Goal: Ask a question: Seek information or help from site administrators or community

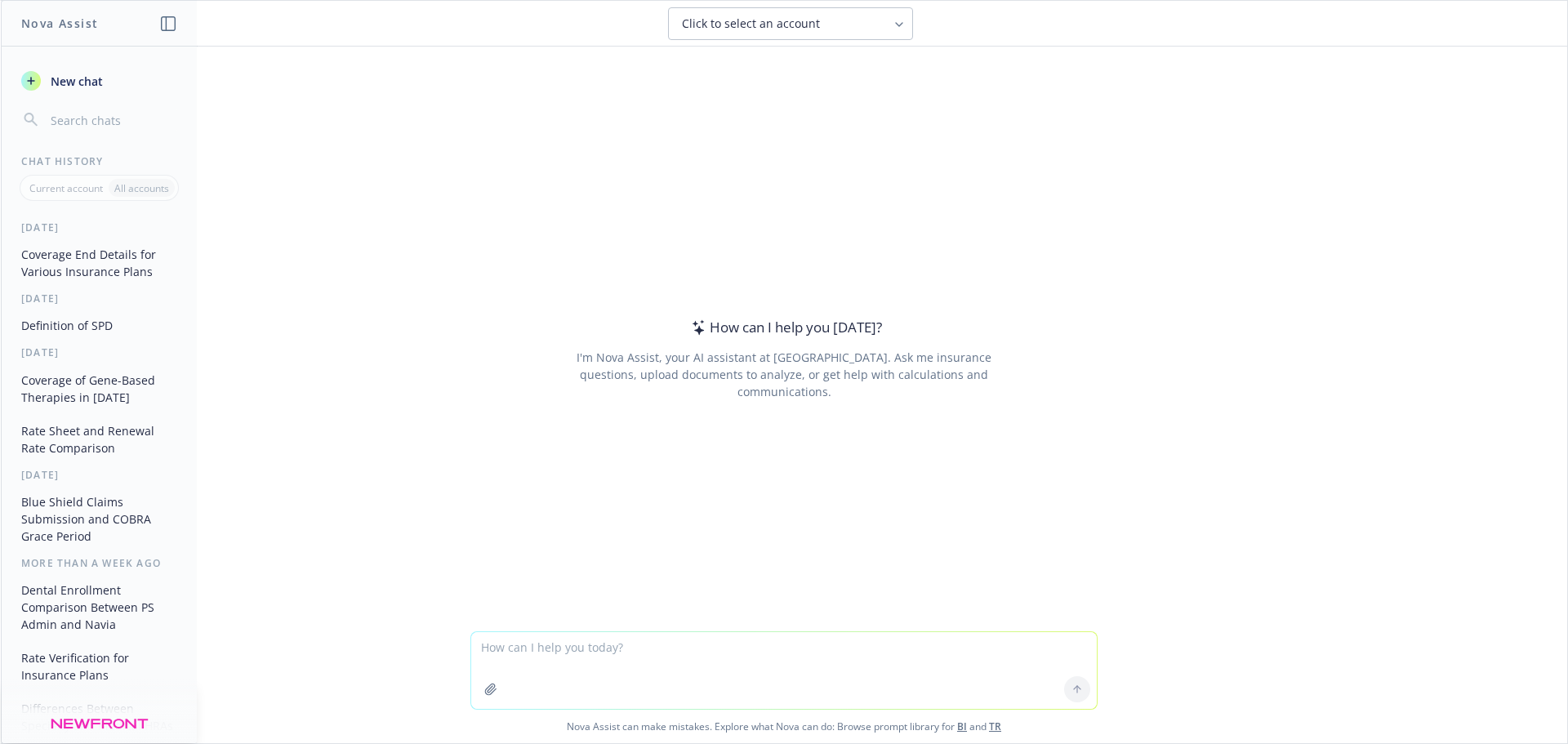
drag, startPoint x: 638, startPoint y: 649, endPoint x: 625, endPoint y: 671, distance: 25.6
click at [638, 649] on textarea at bounding box center [784, 670] width 625 height 76
click at [918, 650] on textarea "what is the difference between a % of premium contribution strategy and" at bounding box center [784, 670] width 625 height 76
type textarea "what is the difference between a % of premium contribution strategy and a compo…"
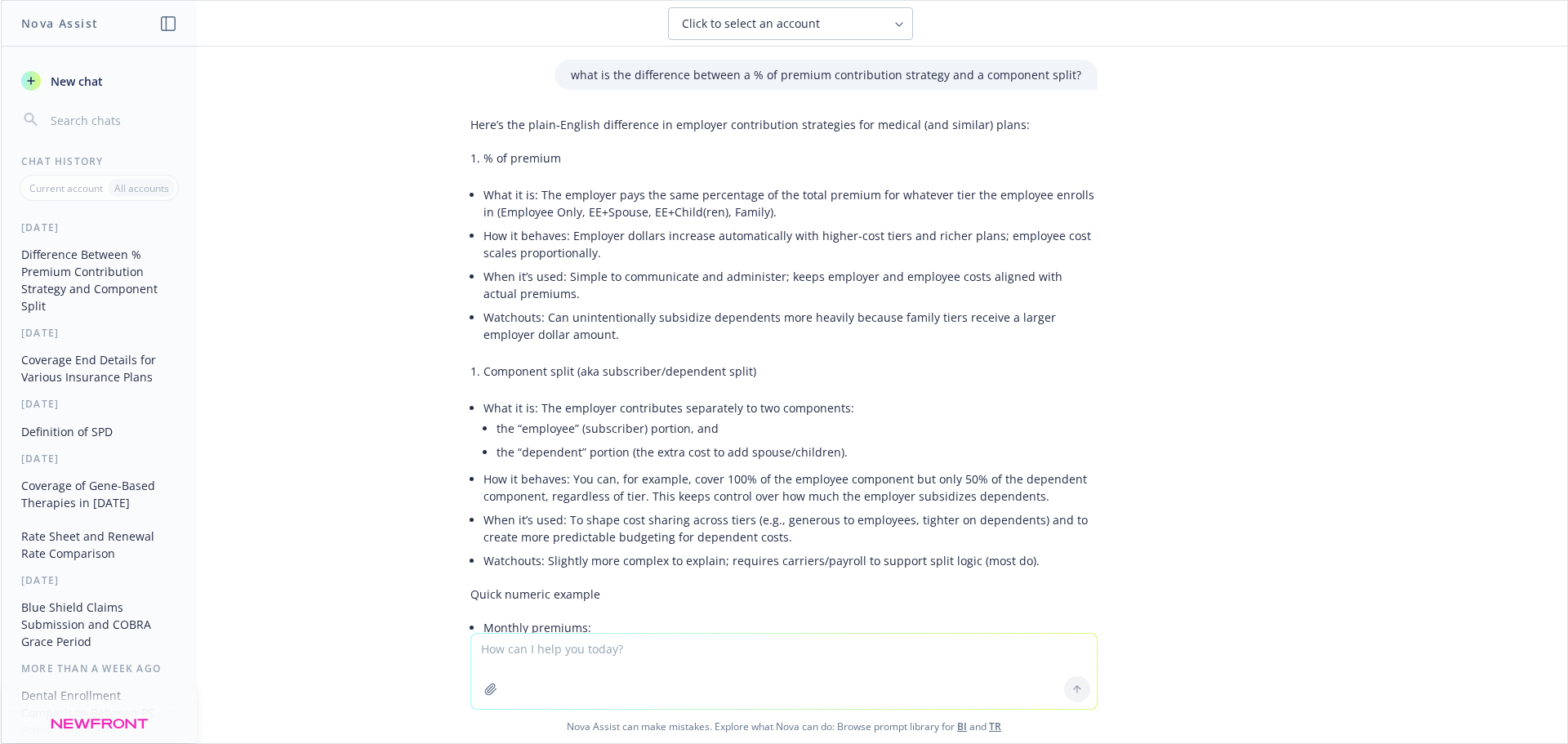
click at [874, 363] on li "Component split (aka subscriber/dependent split)" at bounding box center [790, 371] width 614 height 24
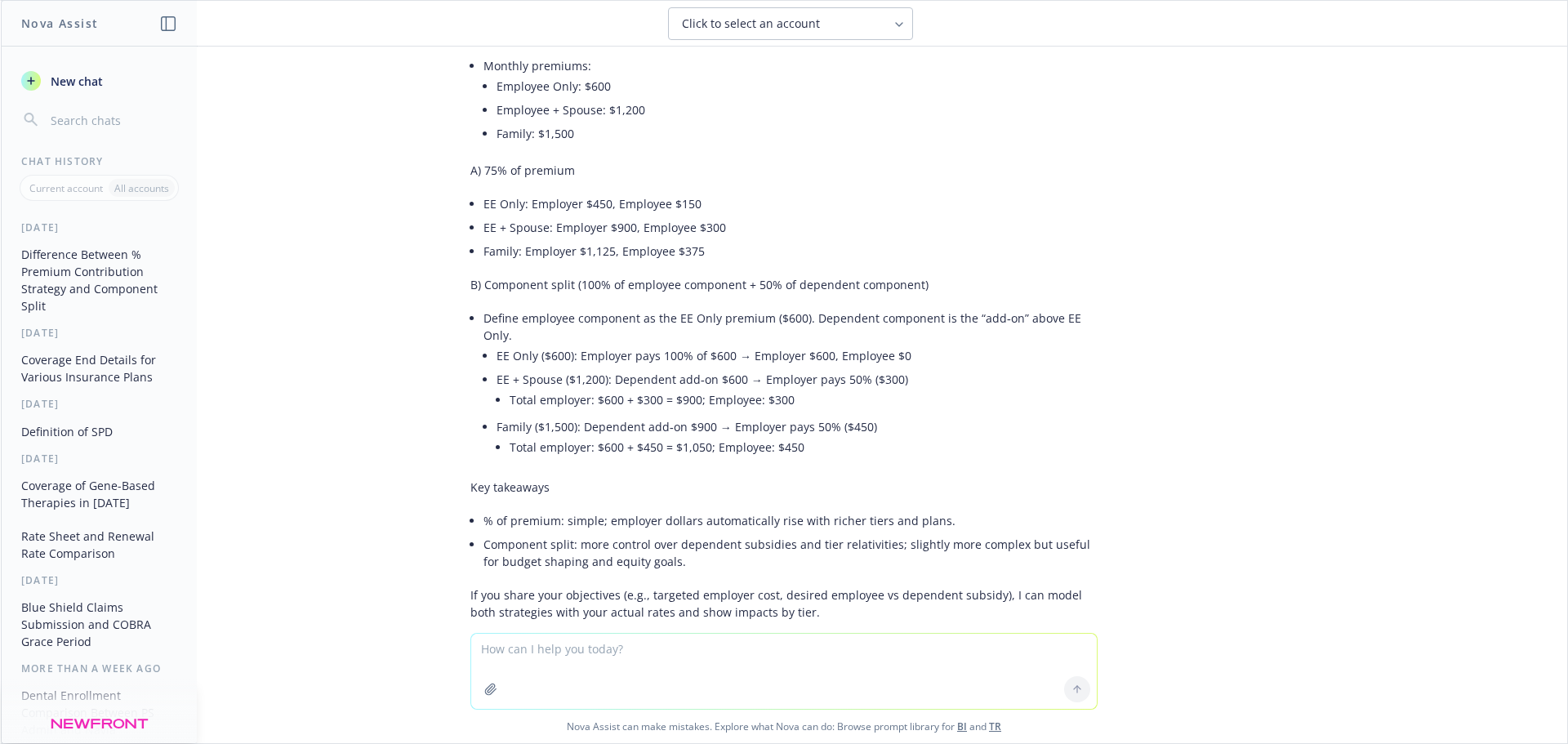
scroll to position [572, 0]
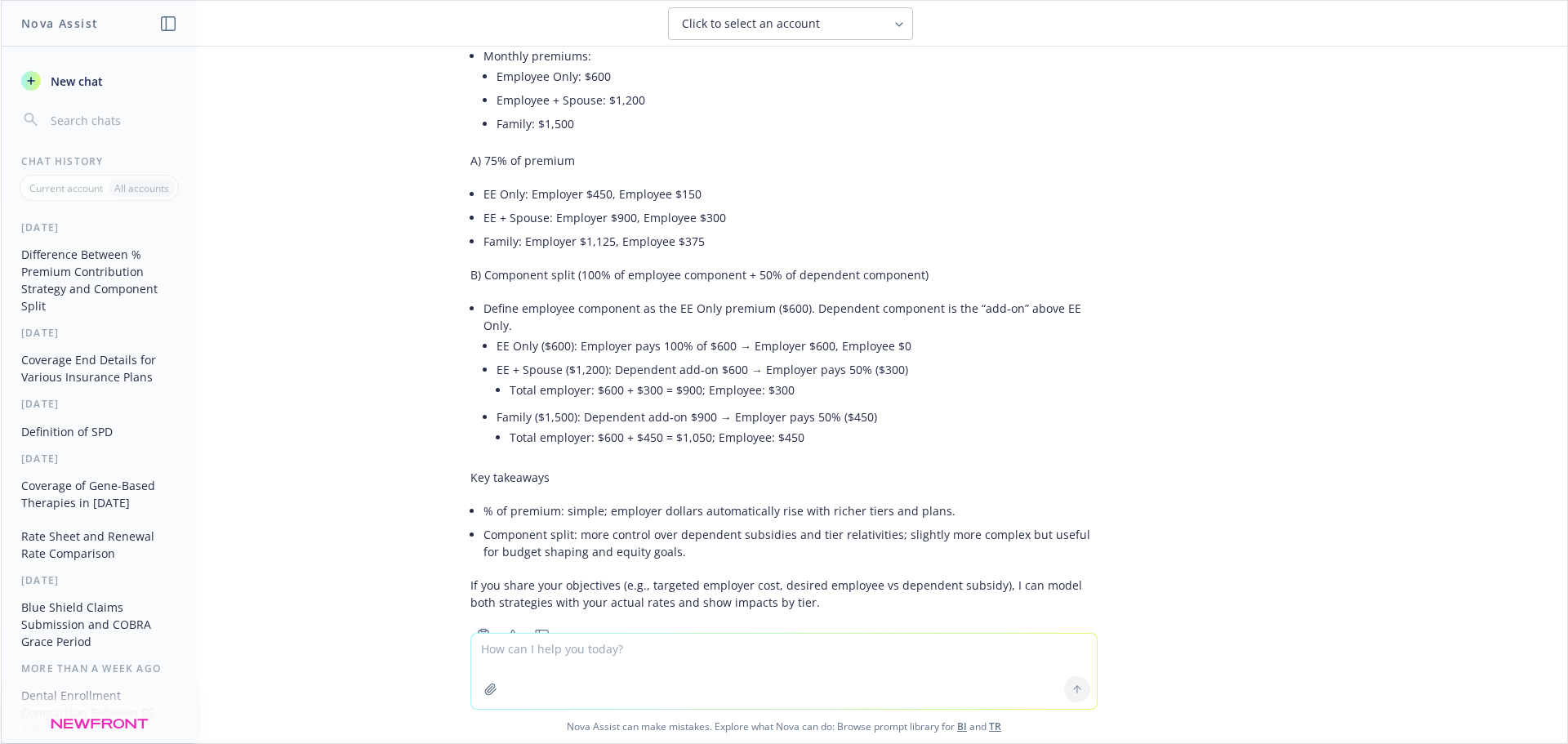
click at [932, 522] on li "Component split: more control over dependent subsidies and tier relativities; s…" at bounding box center [790, 543] width 614 height 41
click at [695, 537] on li "Component split: more control over dependent subsidies and tier relativities; s…" at bounding box center [790, 543] width 614 height 41
